Goal: Information Seeking & Learning: Learn about a topic

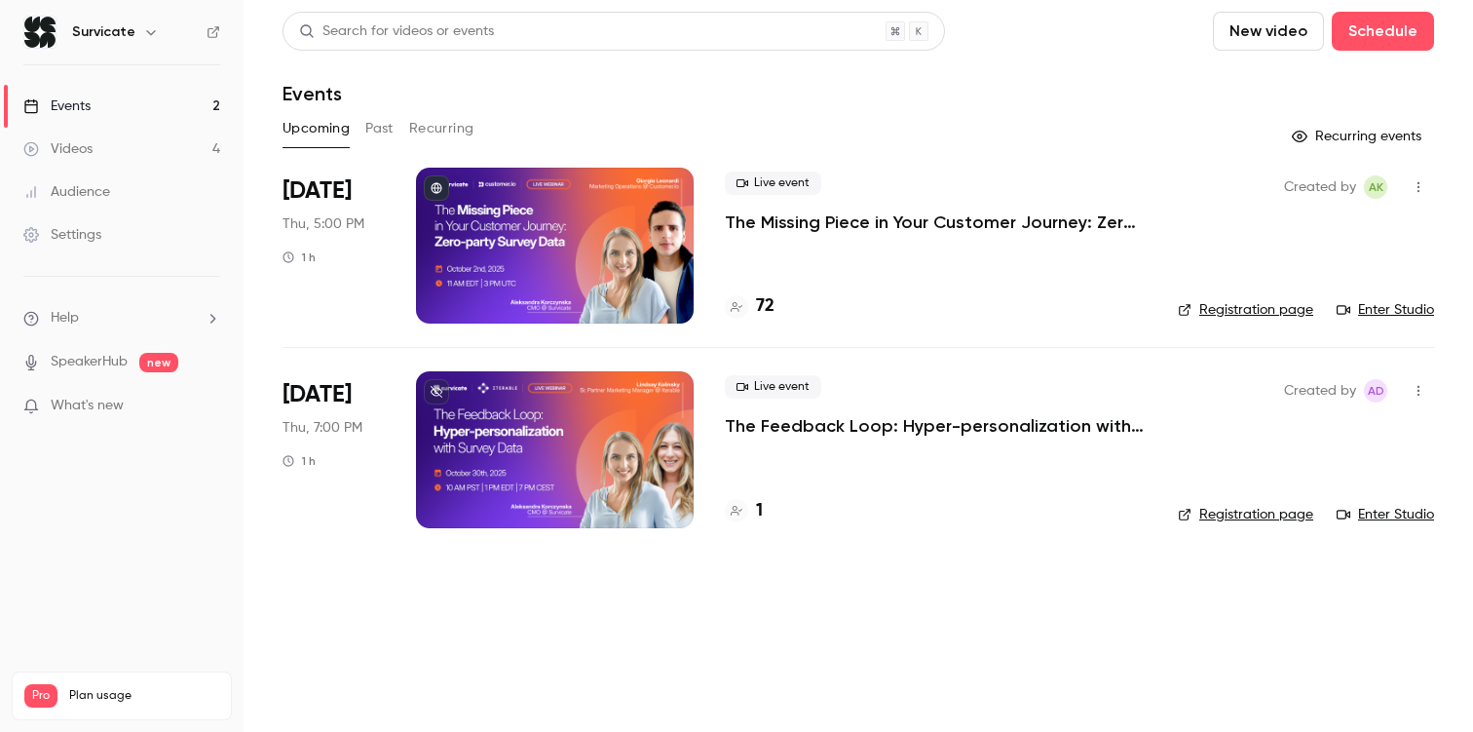
click at [117, 109] on link "Events 2" at bounding box center [122, 106] width 244 height 43
click at [374, 139] on button "Past" at bounding box center [379, 128] width 28 height 31
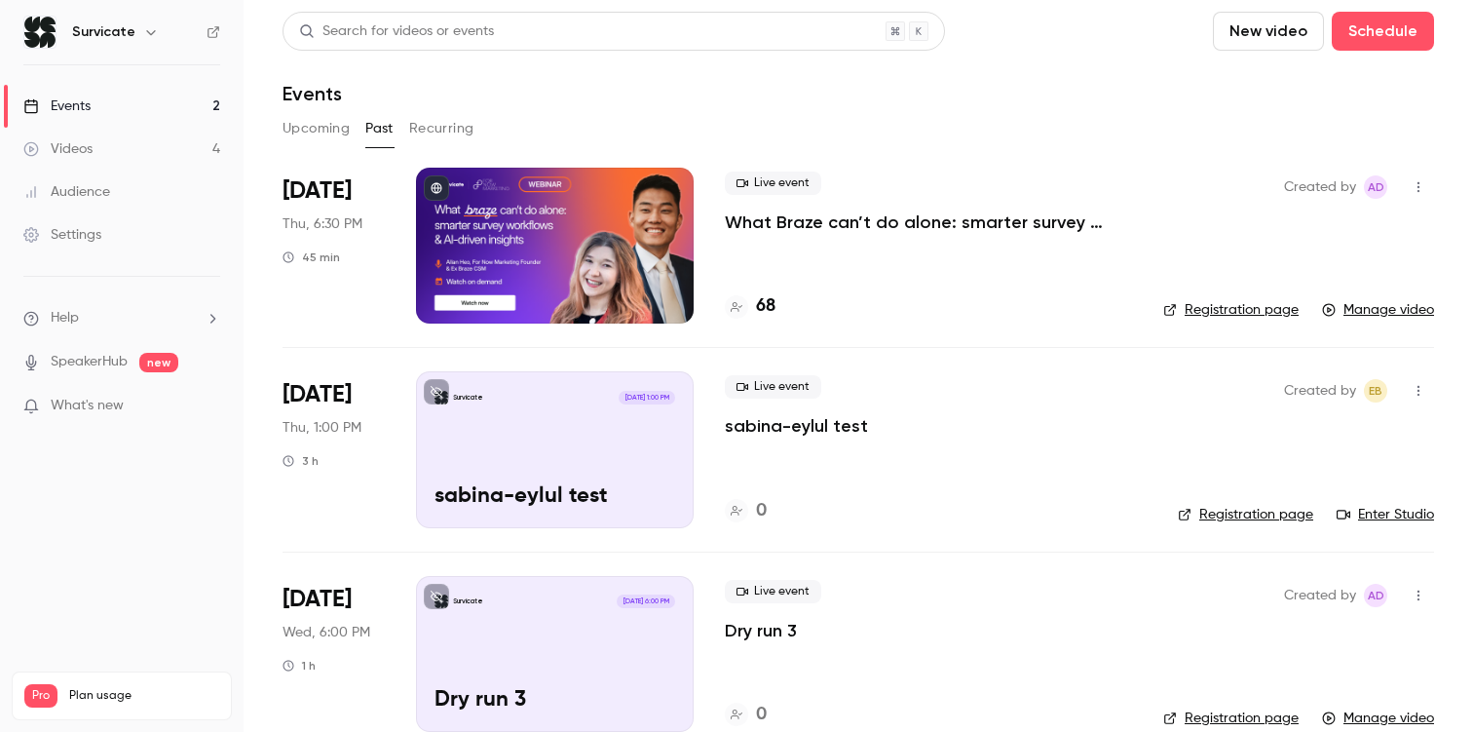
click at [97, 115] on link "Events 2" at bounding box center [122, 106] width 244 height 43
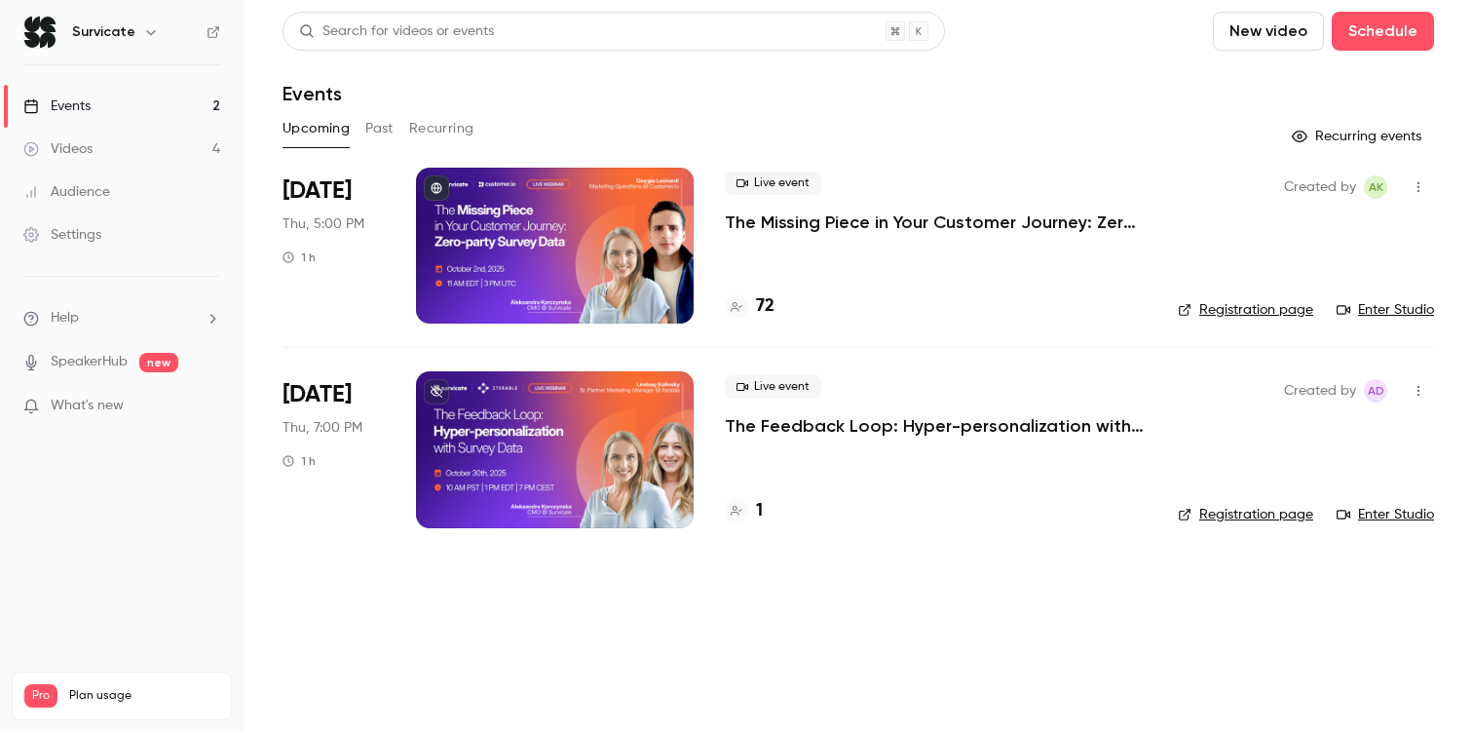
click at [991, 222] on p "The Missing Piece in Your Customer Journey: Zero-party Survey Data" at bounding box center [936, 221] width 422 height 23
